Goal: Task Accomplishment & Management: Complete application form

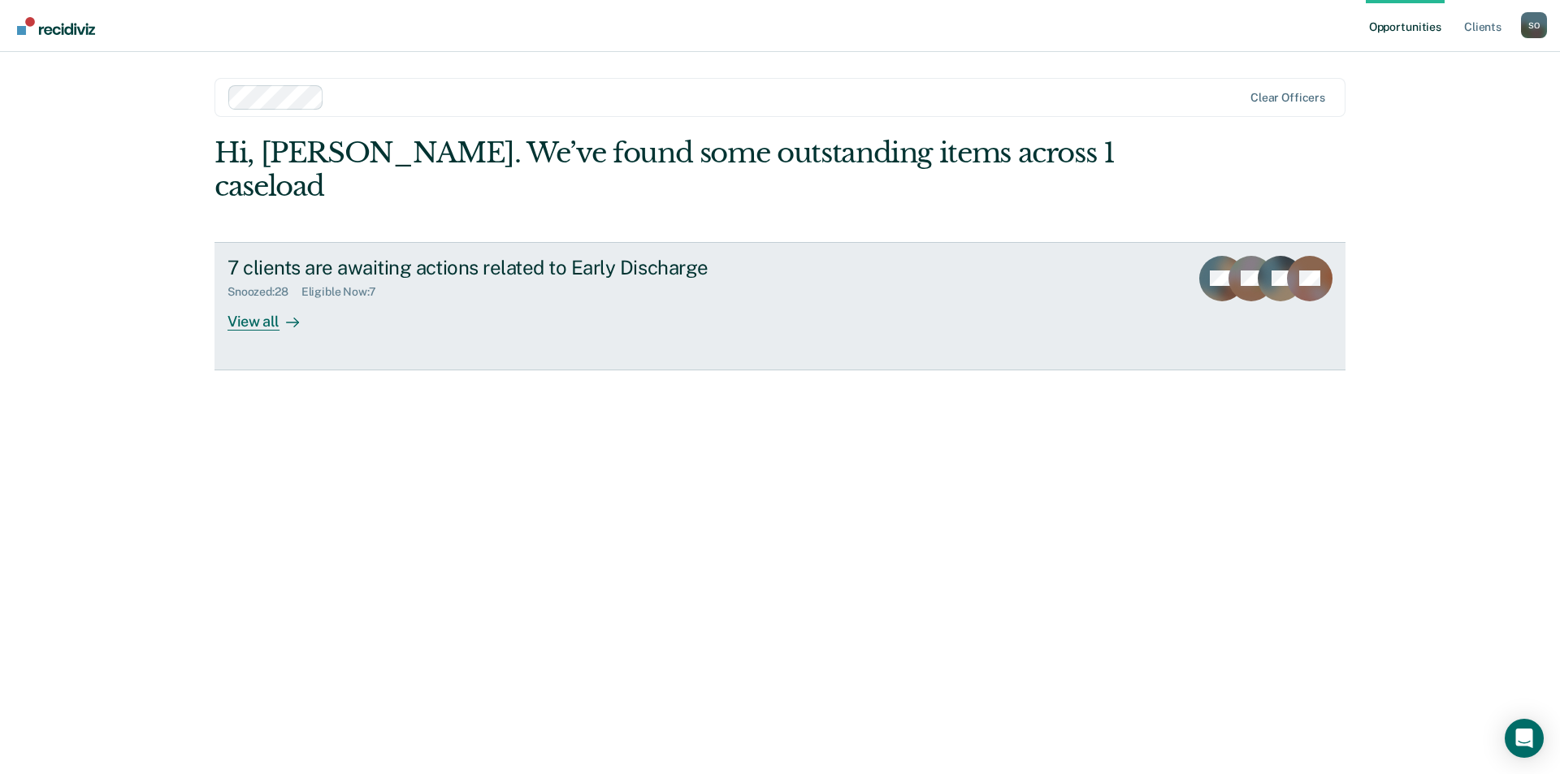
click at [223, 288] on link "7 clients are awaiting actions related to Early Discharge Snoozed : 28 Eligible…" at bounding box center [779, 306] width 1131 height 128
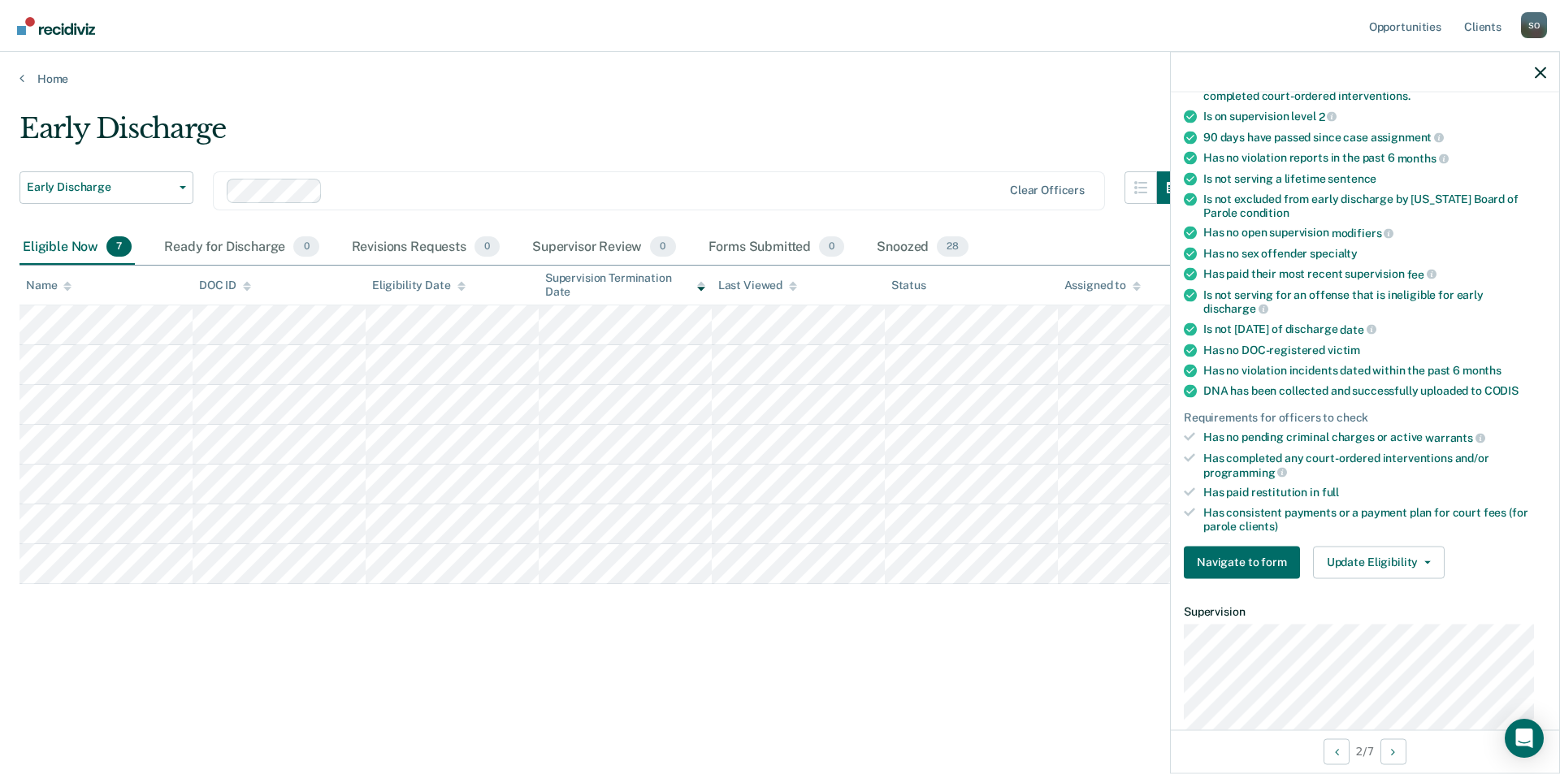
scroll to position [325, 0]
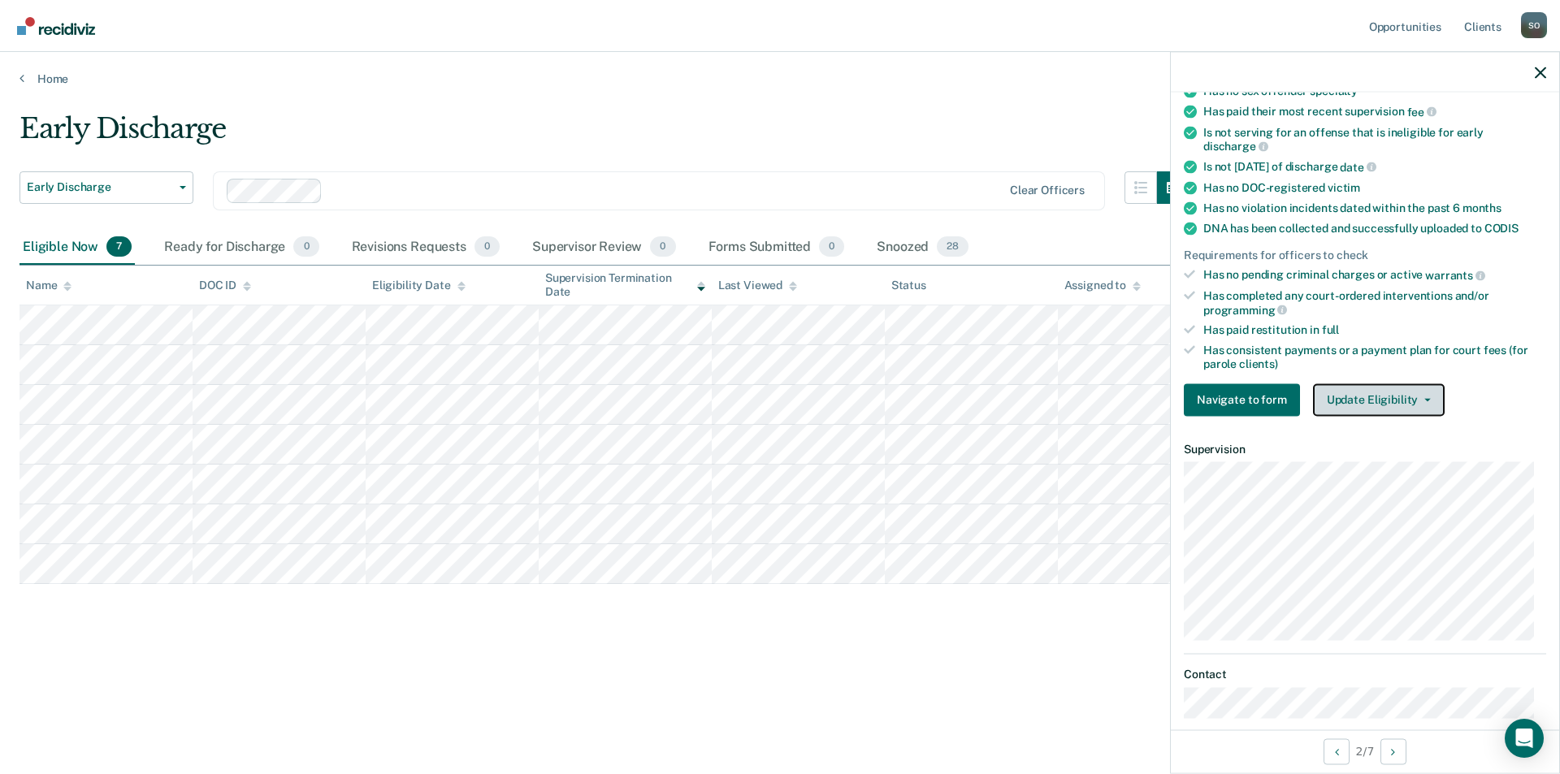
click at [1368, 391] on button "Update Eligibility" at bounding box center [1379, 399] width 132 height 32
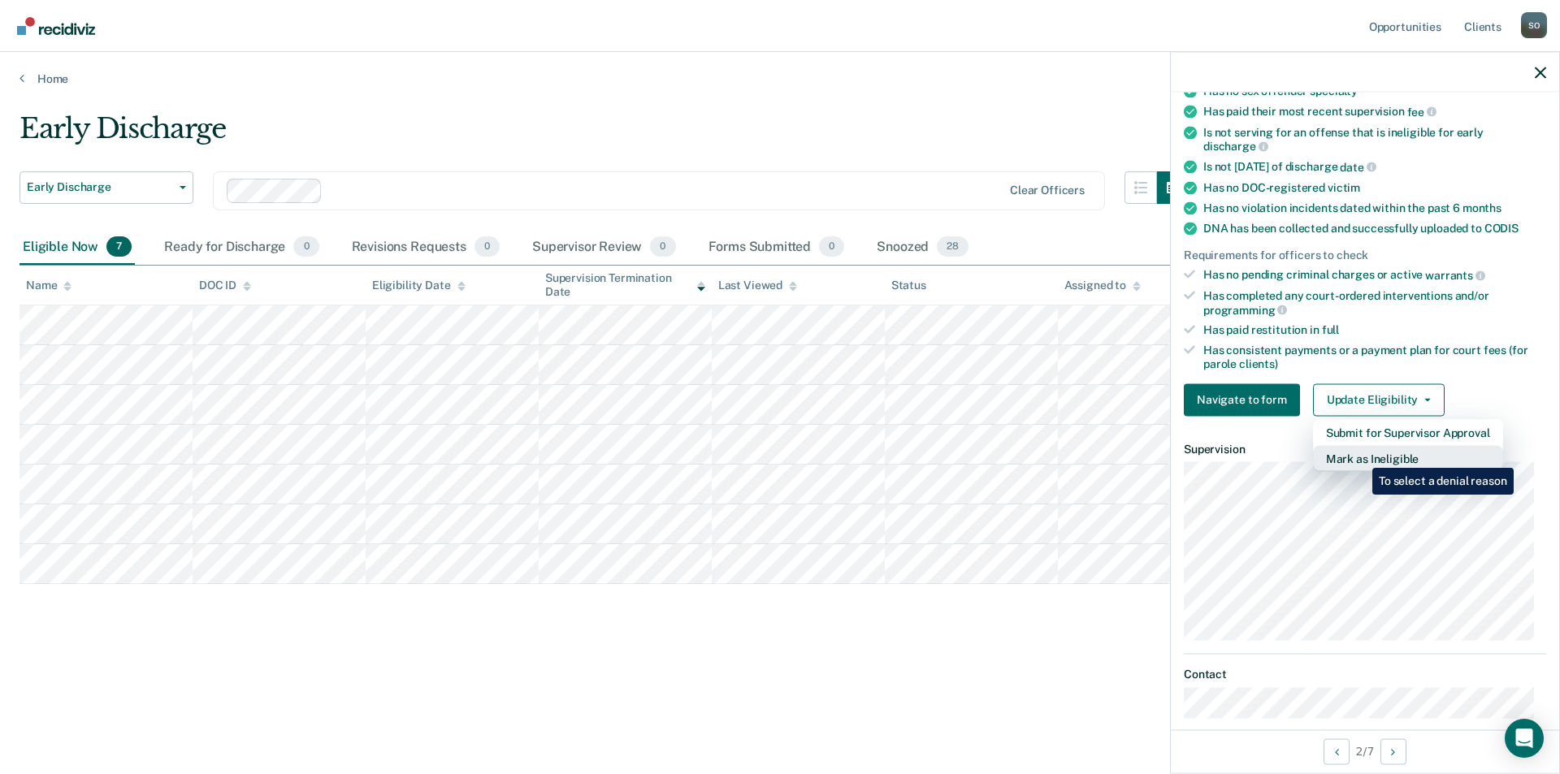
click at [1358, 457] on button "Mark as Ineligible" at bounding box center [1408, 458] width 190 height 26
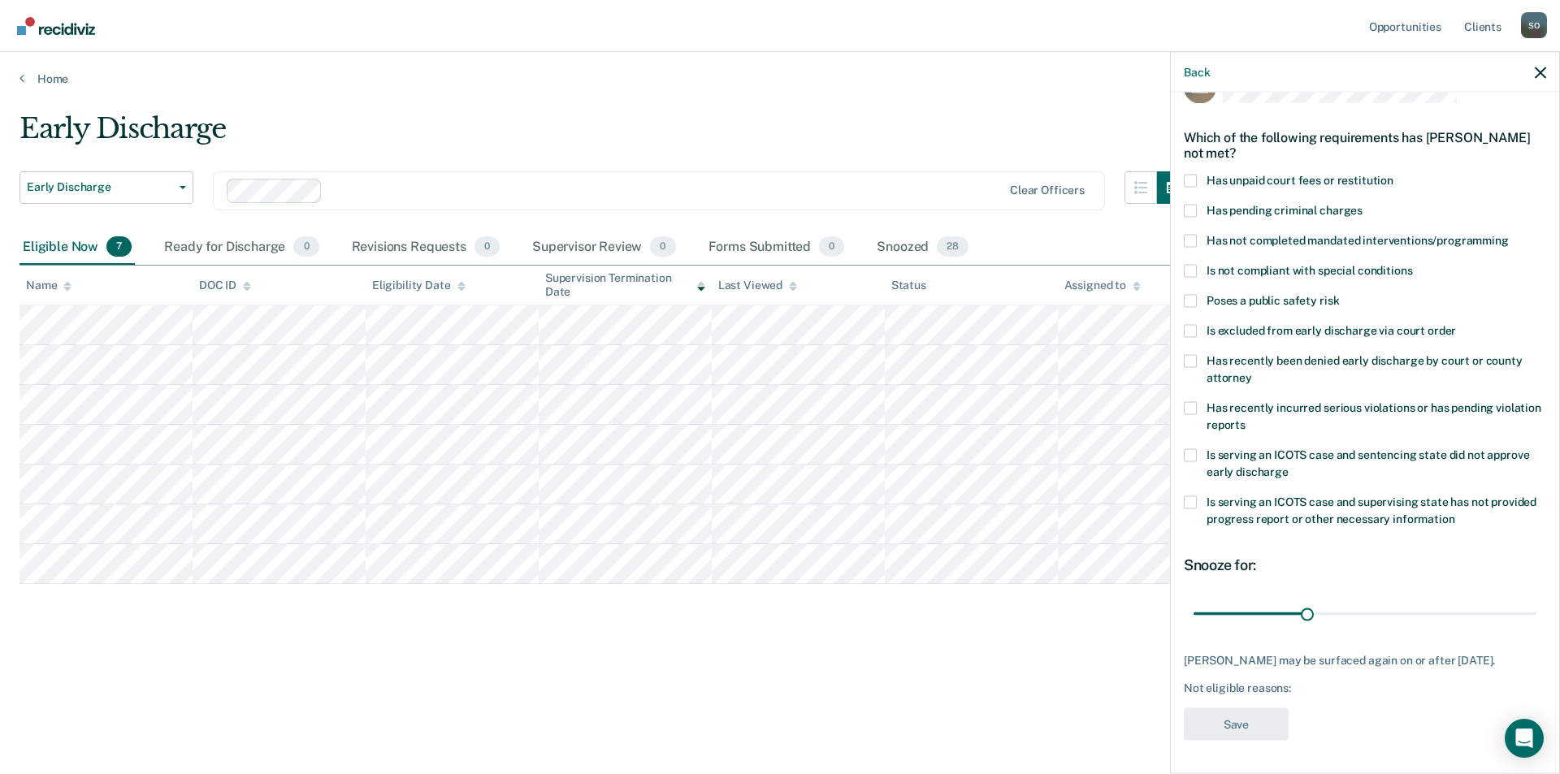
scroll to position [54, 0]
click at [1190, 264] on span at bounding box center [1190, 270] width 13 height 13
click at [1412, 264] on input "Is not compliant with special conditions" at bounding box center [1412, 264] width 0 height 0
click at [1239, 724] on button "Save" at bounding box center [1236, 724] width 105 height 33
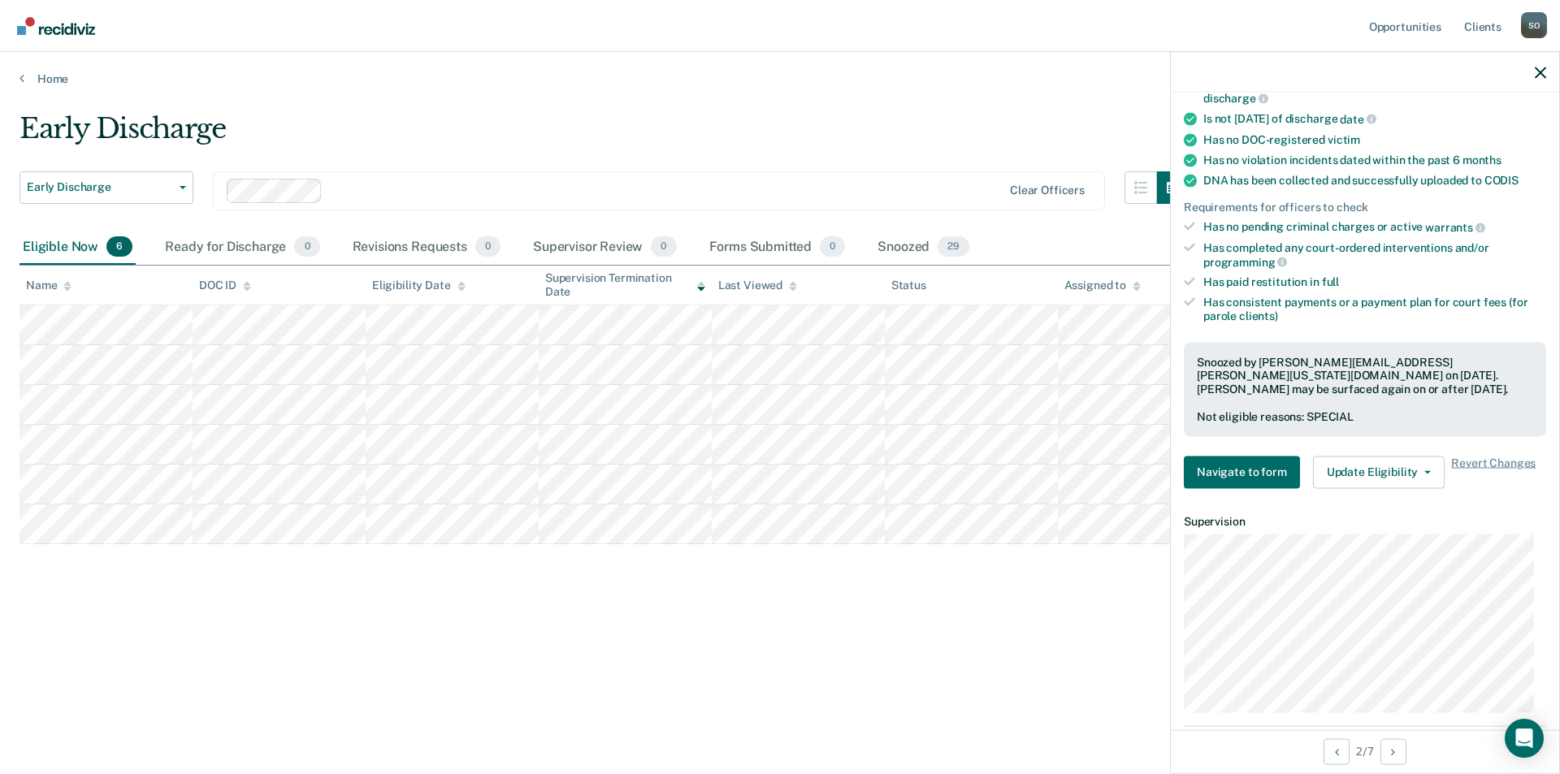
scroll to position [0, 0]
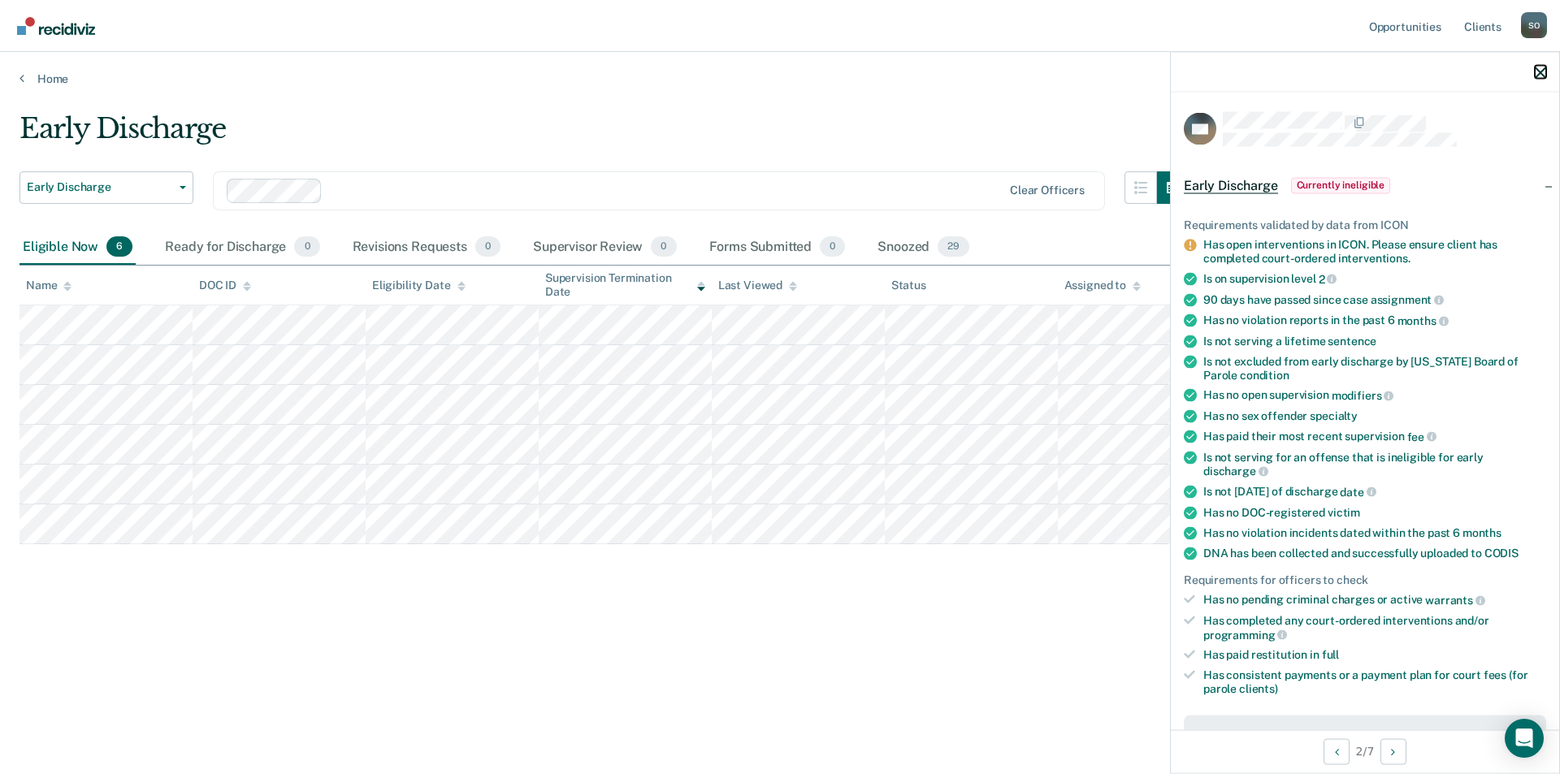
click at [1536, 65] on button "button" at bounding box center [1540, 72] width 11 height 14
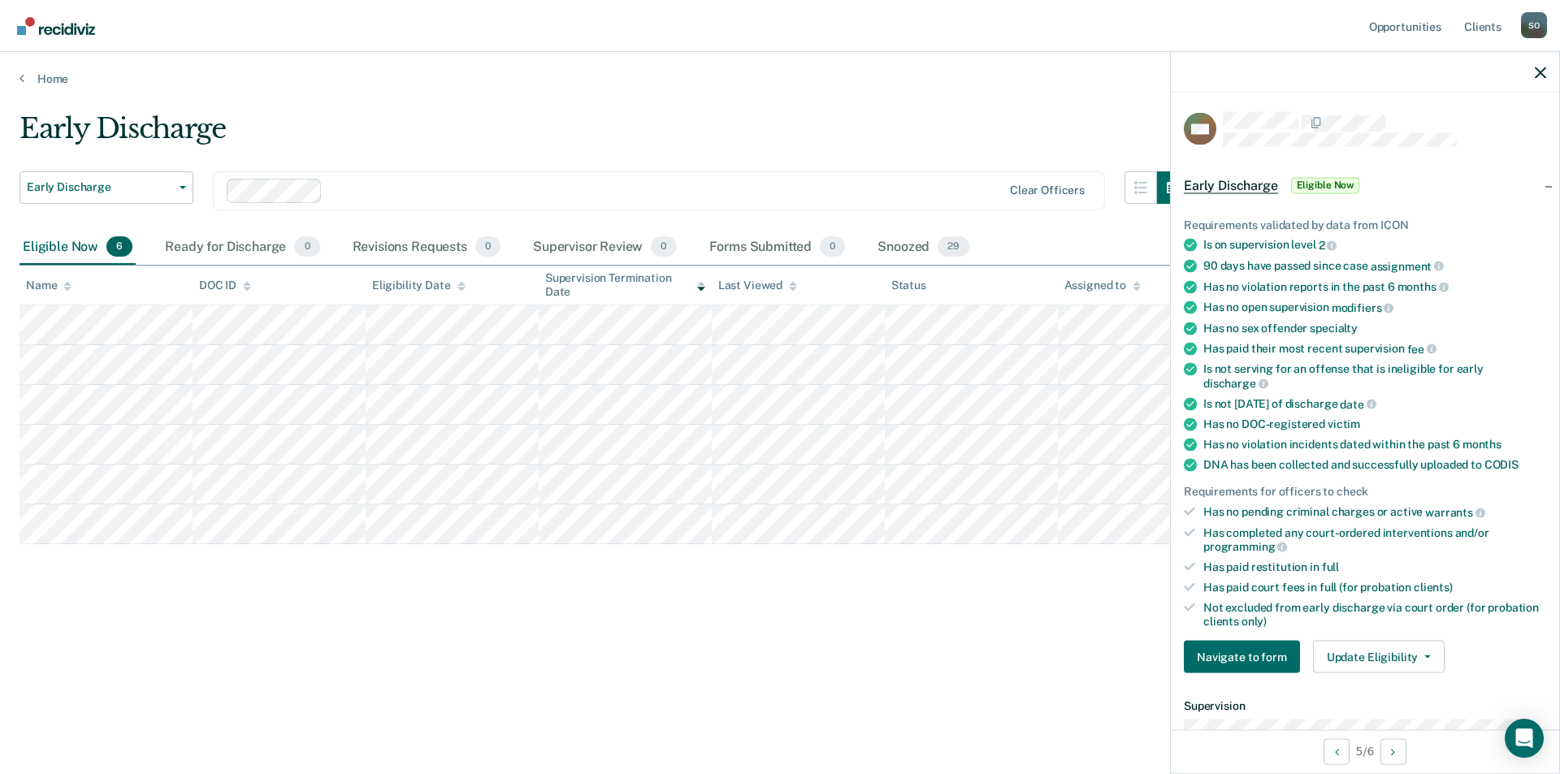
click at [54, 570] on div "Early Discharge Early Discharge Early Discharge Clear officers Eligible Now 6 R…" at bounding box center [779, 382] width 1521 height 540
click at [688, 587] on div "Early Discharge Early Discharge Early Discharge Clear officers Eligible Now 6 R…" at bounding box center [779, 382] width 1521 height 540
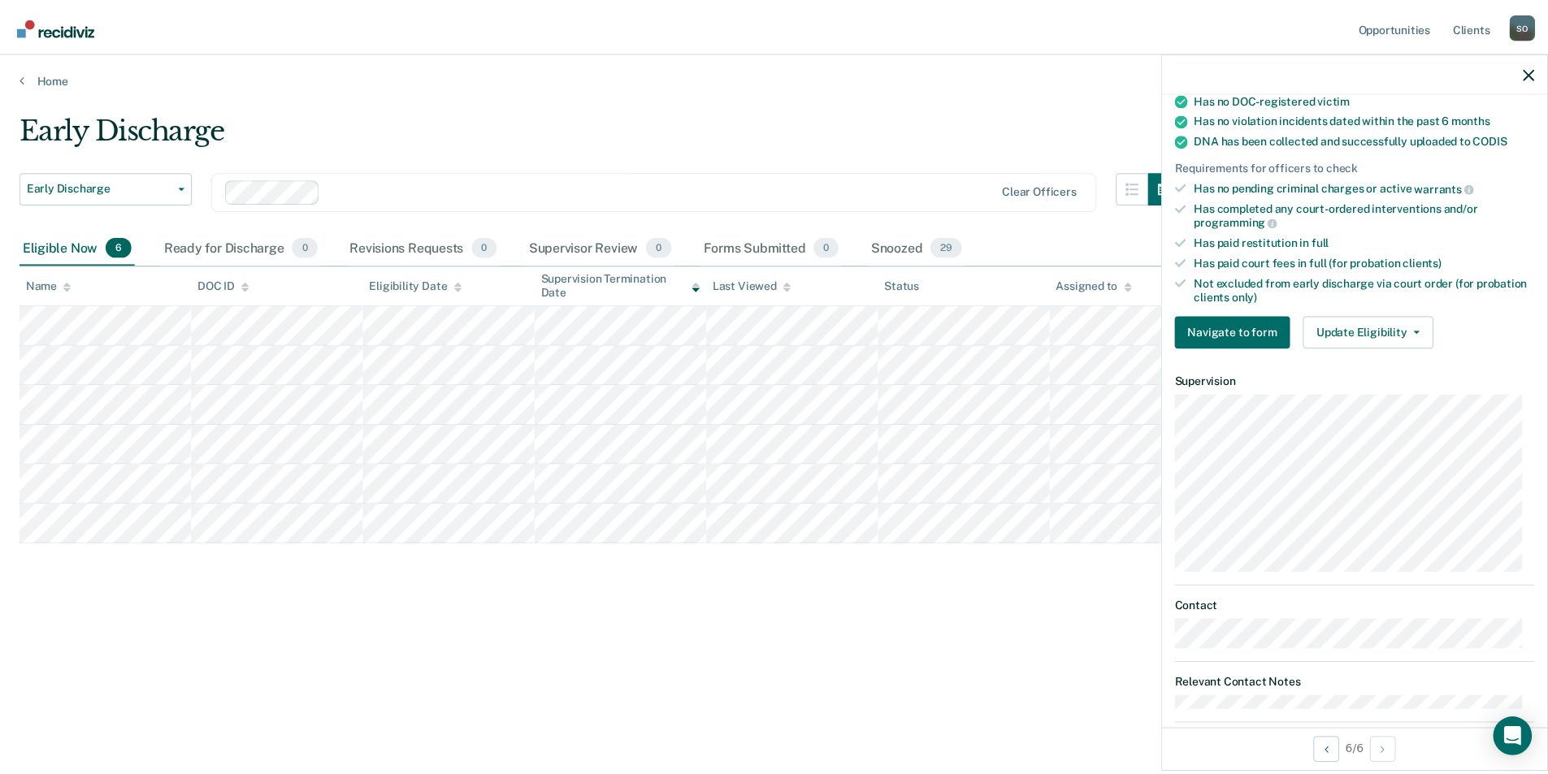
scroll to position [244, 0]
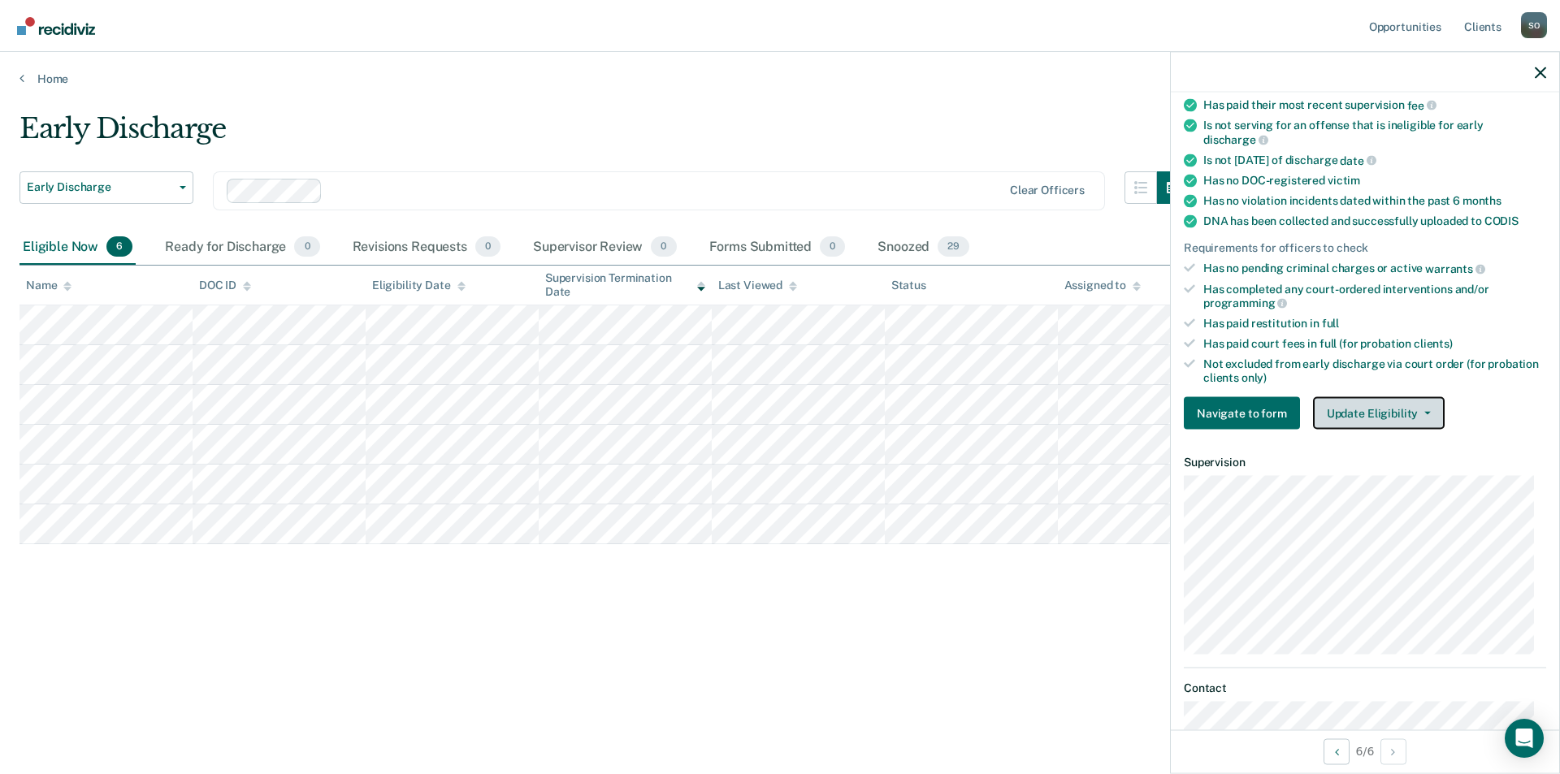
click at [1352, 406] on button "Update Eligibility" at bounding box center [1379, 413] width 132 height 32
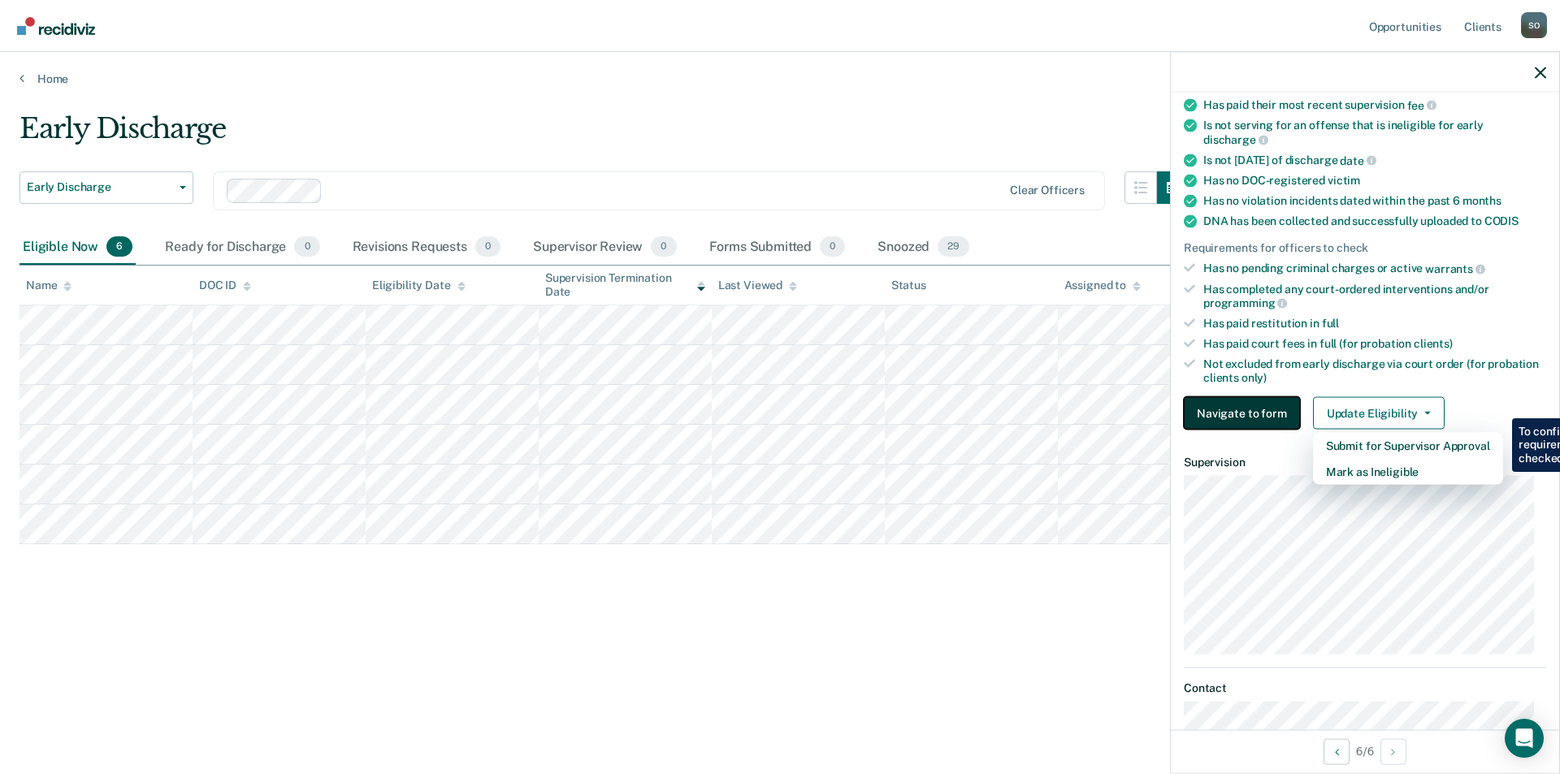
click at [1229, 418] on button "Navigate to form" at bounding box center [1242, 413] width 116 height 32
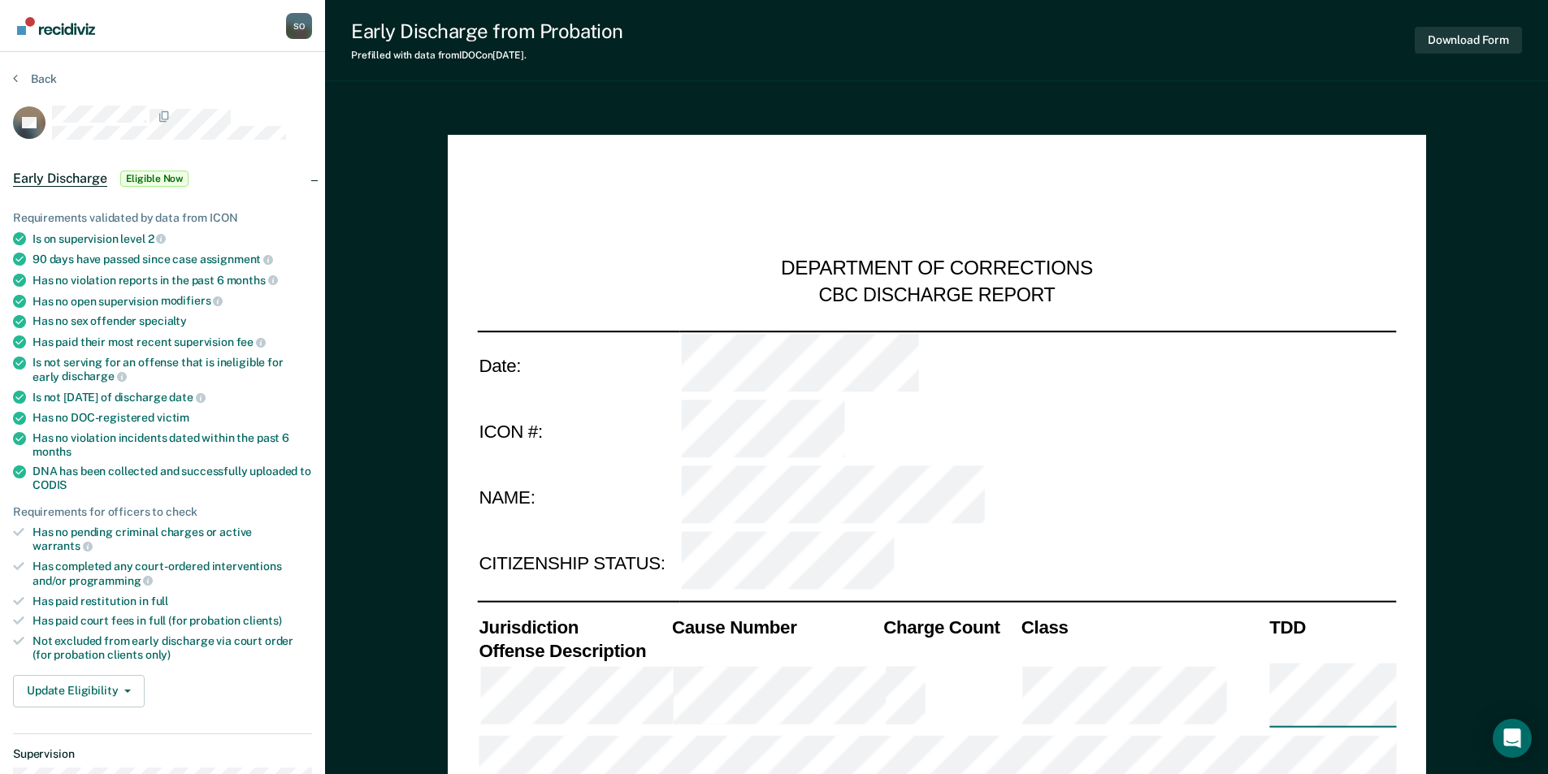
type textarea "x"
